Goal: Task Accomplishment & Management: Manage account settings

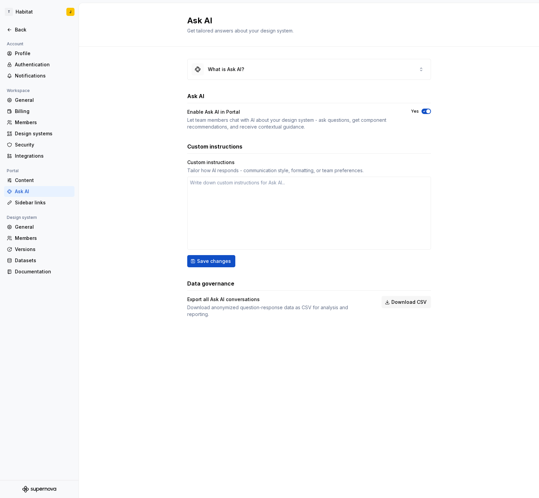
type textarea "*"
click at [29, 125] on div "Members" at bounding box center [43, 122] width 57 height 7
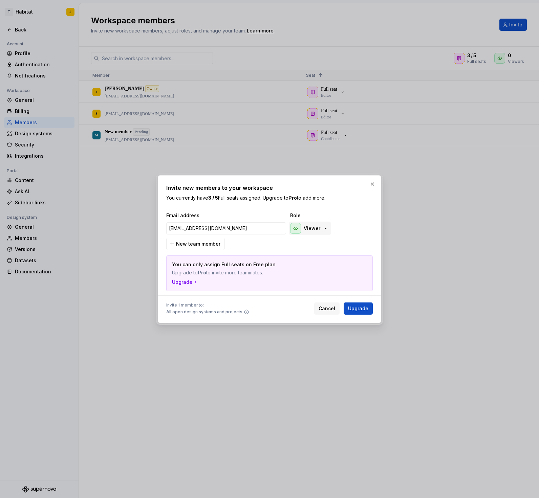
click at [319, 230] on div "Viewer" at bounding box center [309, 228] width 38 height 11
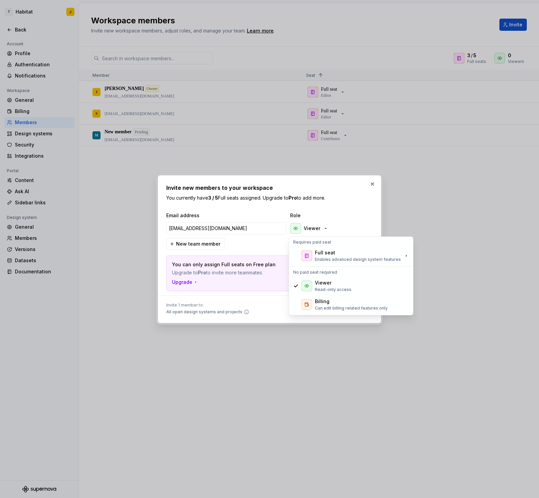
click at [353, 216] on span "Role" at bounding box center [324, 215] width 68 height 7
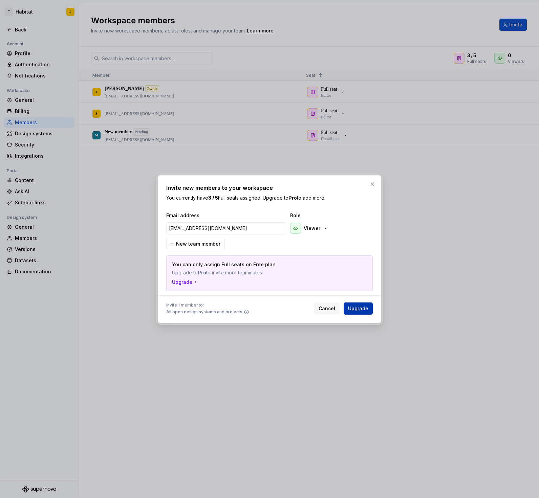
click at [363, 307] on span "Upgrade" at bounding box center [358, 308] width 20 height 7
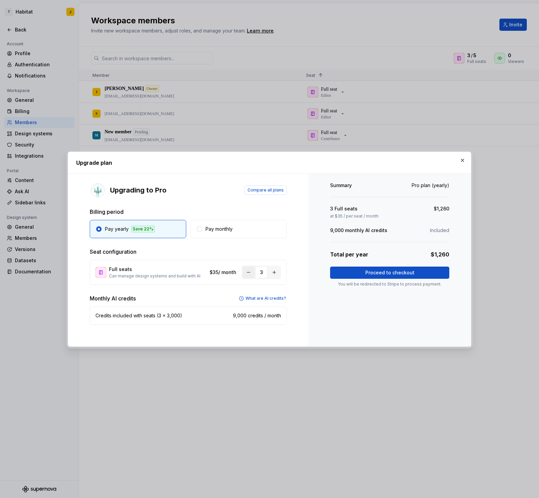
click at [246, 271] on button "button" at bounding box center [248, 273] width 12 height 12
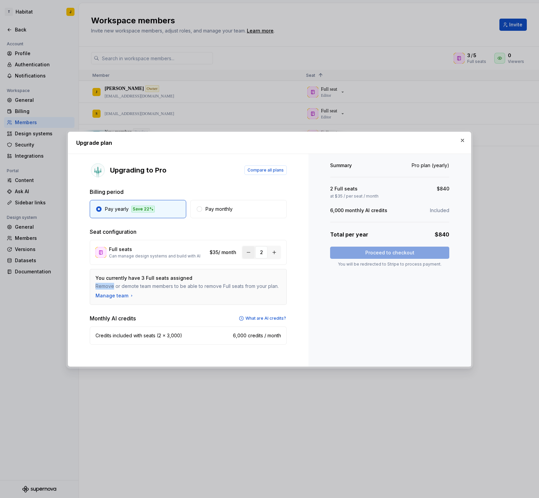
click at [246, 271] on div "You currently have 3 Full seats assigned Remove or demote team members to be ab…" at bounding box center [188, 287] width 197 height 36
click at [462, 140] on button "button" at bounding box center [462, 140] width 9 height 9
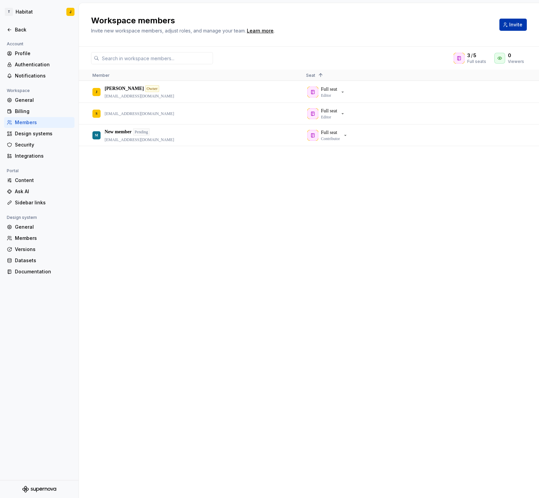
click at [514, 22] on span "Invite" at bounding box center [515, 24] width 13 height 7
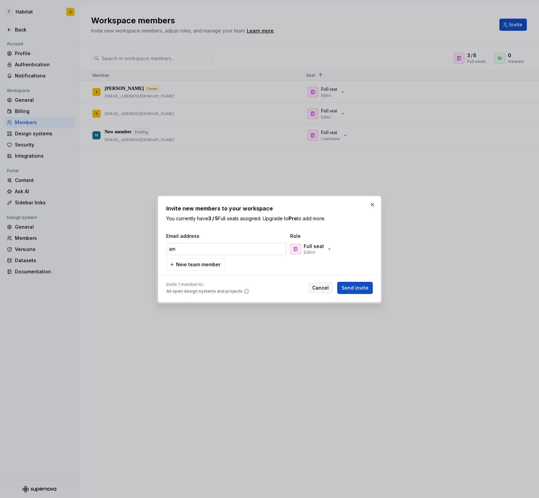
type input "amy"
drag, startPoint x: 190, startPoint y: 250, endPoint x: 166, endPoint y: 249, distance: 24.1
click at [167, 249] on input "amy" at bounding box center [226, 249] width 120 height 12
click at [221, 249] on input "email" at bounding box center [226, 249] width 120 height 12
paste input "awhitehead@starrez.com"
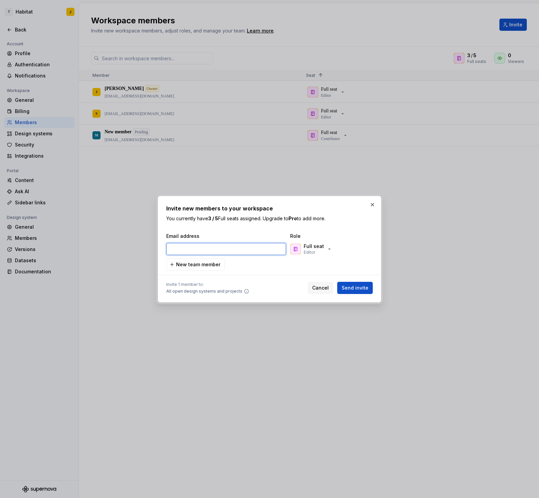
type input "awhitehead@starrez.com"
click at [359, 290] on span "Send invite" at bounding box center [355, 288] width 27 height 7
